Goal: Check status: Check status

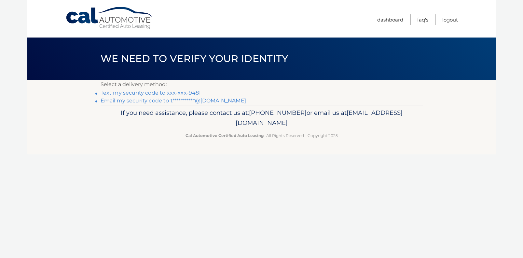
click at [177, 92] on link "Text my security code to xxx-xxx-9481" at bounding box center [151, 93] width 101 height 6
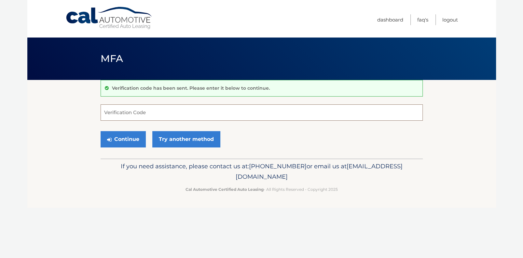
click at [176, 109] on input "Verification Code" at bounding box center [262, 112] width 322 height 16
type input "502830"
click at [138, 136] on button "Continue" at bounding box center [123, 139] width 45 height 16
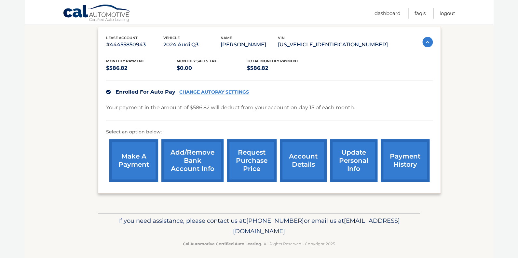
scroll to position [111, 0]
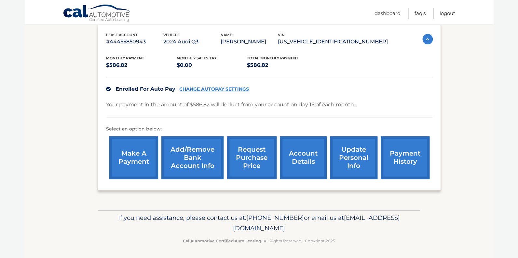
click at [317, 167] on link "account details" at bounding box center [303, 157] width 47 height 43
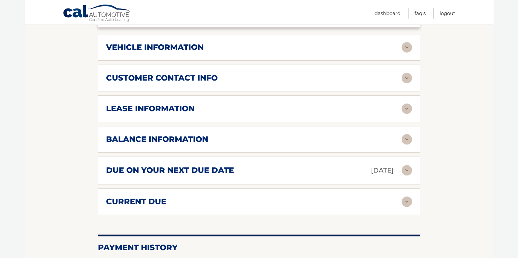
scroll to position [293, 0]
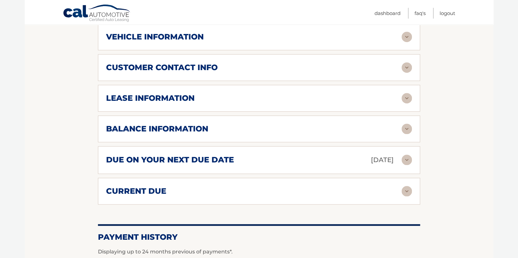
click at [290, 124] on div "balance information" at bounding box center [254, 129] width 296 height 10
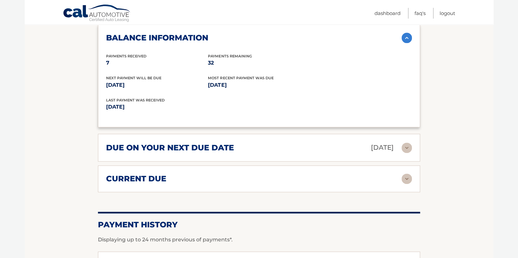
scroll to position [391, 0]
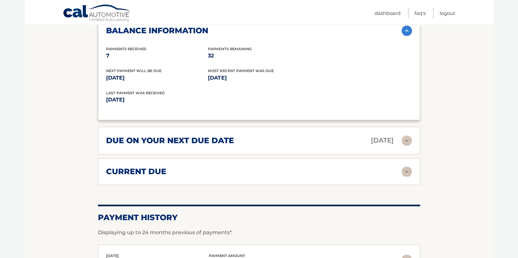
click at [240, 162] on div "current due Late Charges $0.00 Miscelleneous Charges* $0.00 Sales Tax $0.00 pay…" at bounding box center [259, 171] width 322 height 27
click at [235, 171] on div "current due" at bounding box center [254, 171] width 296 height 10
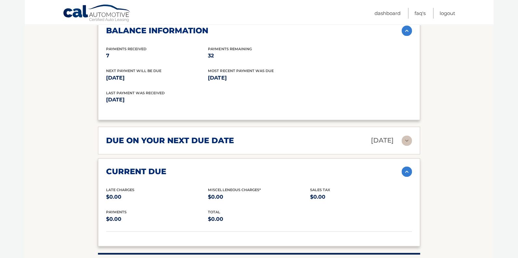
click at [274, 138] on div "due on your next due date [DATE]" at bounding box center [254, 139] width 296 height 11
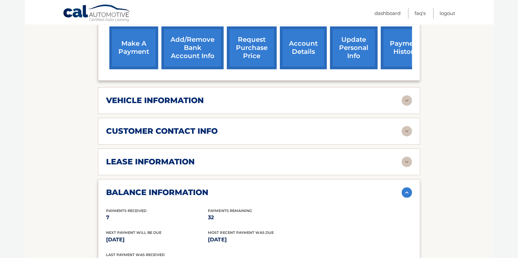
scroll to position [228, 0]
